Goal: Task Accomplishment & Management: Complete application form

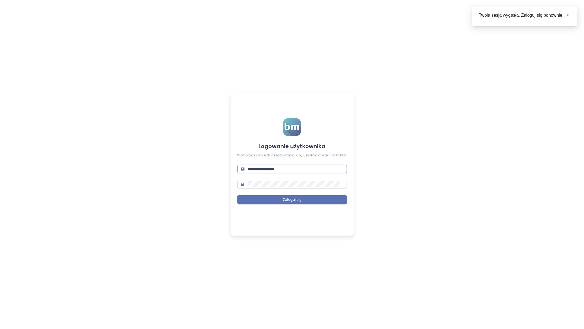
click at [279, 166] on span at bounding box center [293, 169] width 110 height 9
type input "**********"
click at [238, 195] on button "Zaloguj się" at bounding box center [293, 199] width 110 height 9
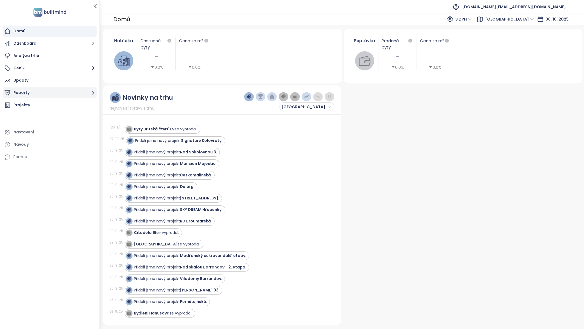
click at [39, 97] on button "Reporty" at bounding box center [50, 92] width 94 height 11
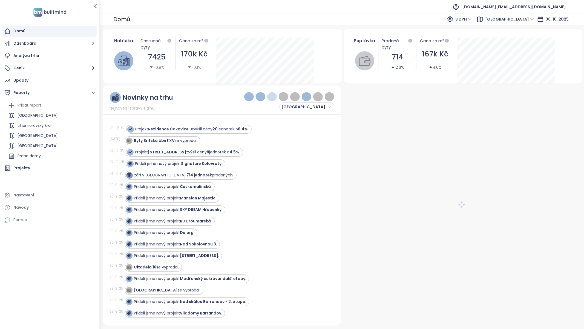
scroll to position [41, 0]
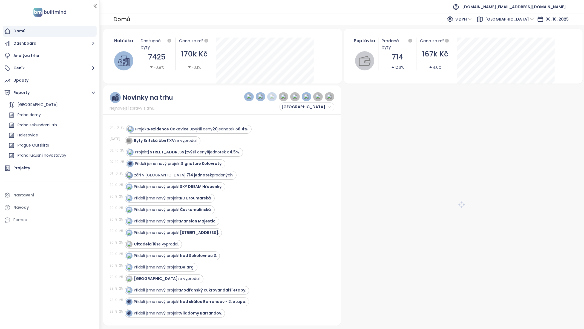
click at [31, 182] on div "Kralupy report" at bounding box center [31, 185] width 27 height 7
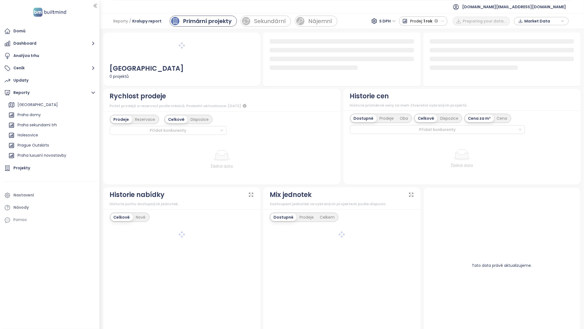
click at [309, 22] on div "Nájemní" at bounding box center [321, 21] width 24 height 8
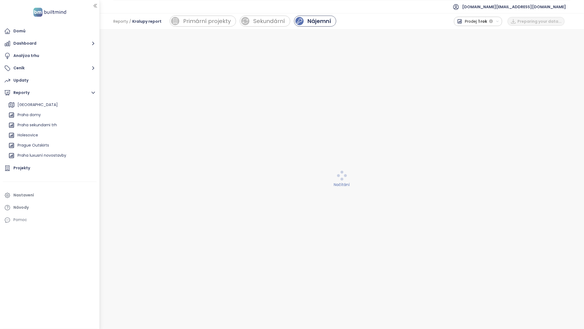
scroll to position [121, 0]
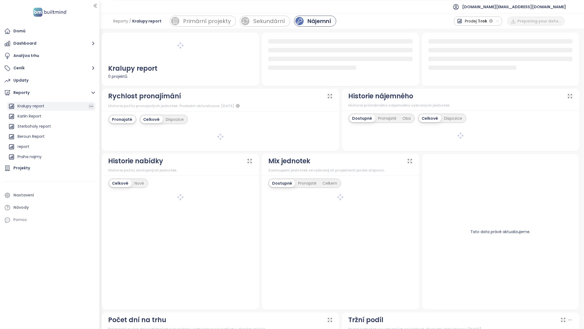
click at [93, 106] on icon "button" at bounding box center [92, 106] width 4 height 1
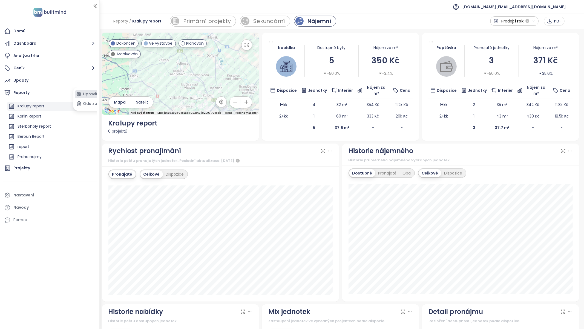
click at [87, 93] on button "Upravit" at bounding box center [89, 94] width 29 height 8
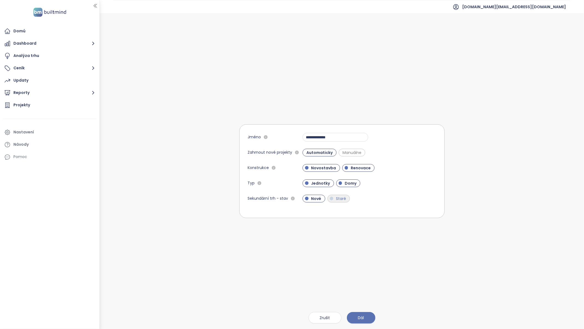
click at [341, 199] on span "Staré" at bounding box center [341, 198] width 16 height 5
click at [370, 321] on button "Dál" at bounding box center [361, 318] width 28 height 12
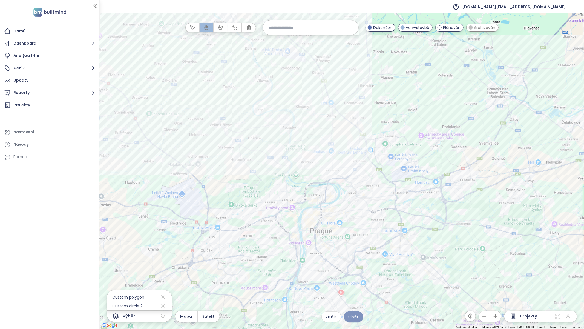
click at [356, 321] on button "Uložit" at bounding box center [353, 317] width 19 height 11
